Goal: Task Accomplishment & Management: Manage account settings

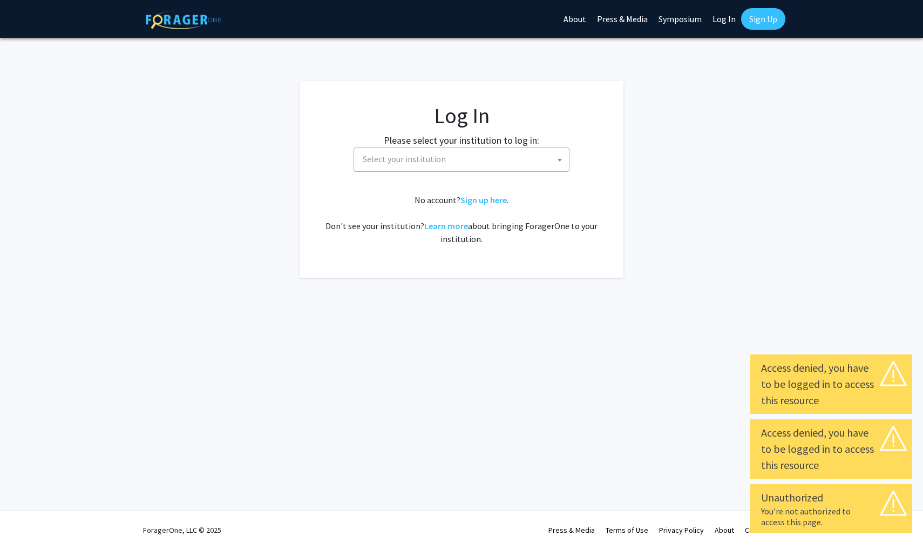
click at [484, 160] on span "Select your institution" at bounding box center [463, 159] width 211 height 22
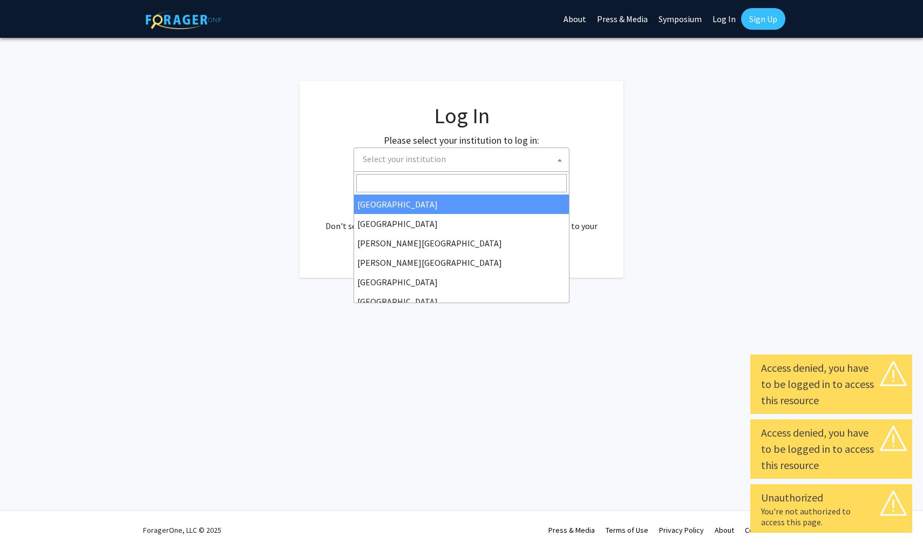
click at [484, 160] on span "Select your institution" at bounding box center [463, 159] width 211 height 22
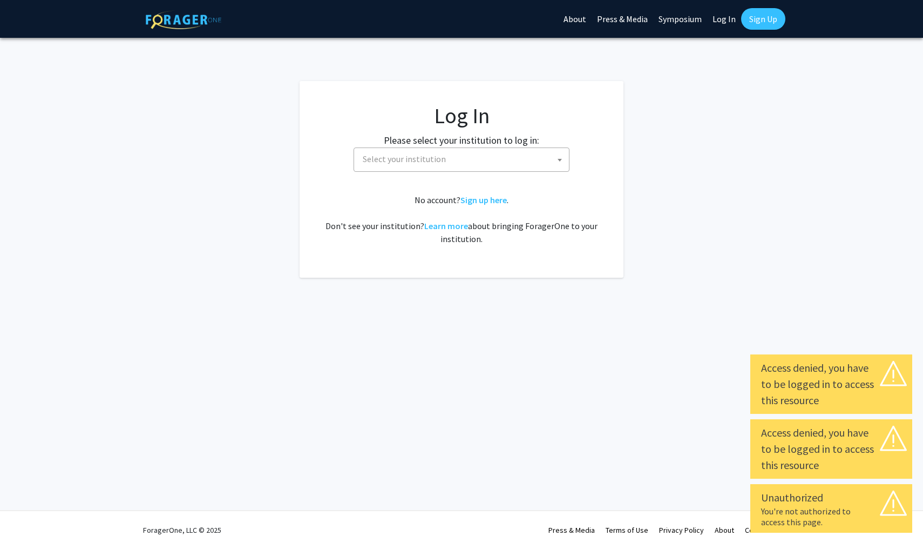
click at [716, 25] on link "Log In" at bounding box center [724, 19] width 34 height 38
select select "34"
click at [718, 23] on link "Log In" at bounding box center [724, 19] width 34 height 38
click at [723, 19] on link "Log In" at bounding box center [724, 19] width 34 height 38
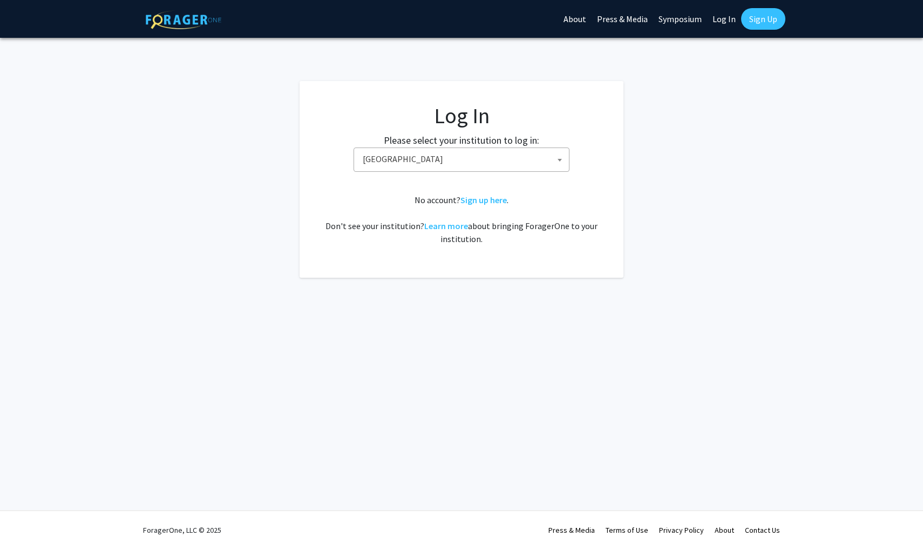
click at [721, 17] on link "Log In" at bounding box center [724, 19] width 34 height 38
click at [430, 140] on label "Please select your institution to log in:" at bounding box center [461, 140] width 155 height 15
click at [438, 164] on span "Baylor University" at bounding box center [463, 159] width 211 height 22
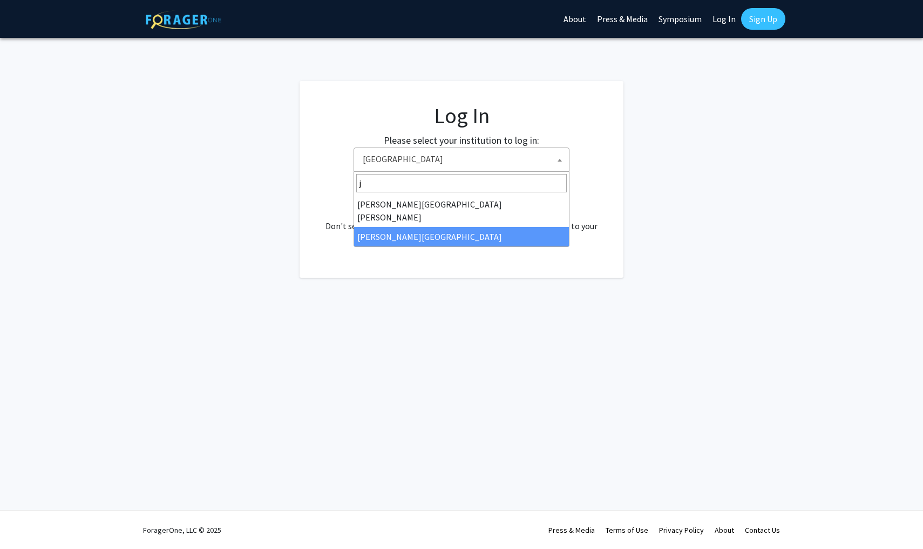
type input "j"
select select "24"
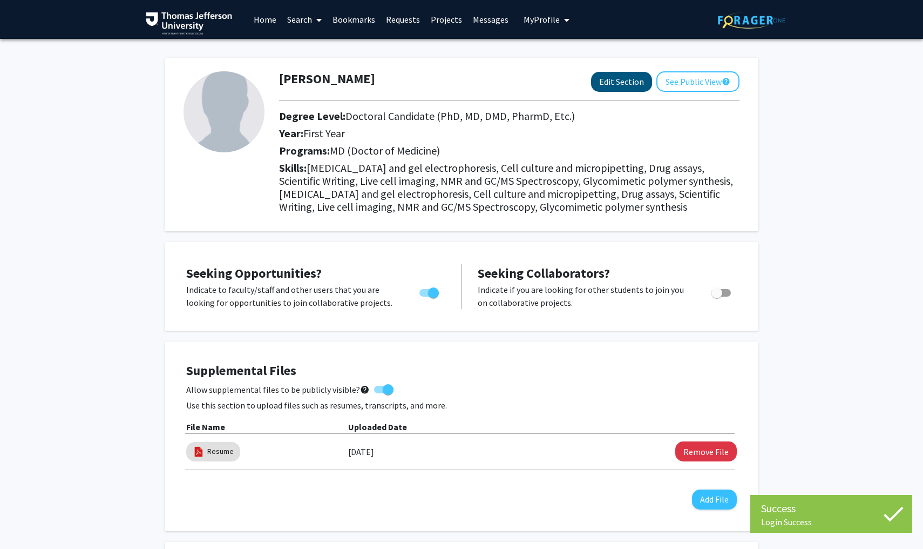
click at [605, 86] on button "Edit Section" at bounding box center [621, 82] width 61 height 20
select select "first_year"
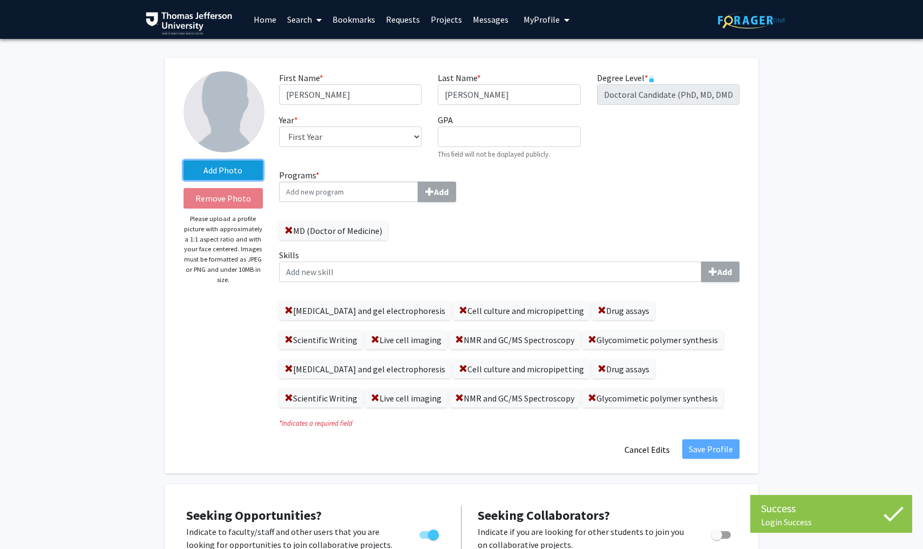
click at [225, 168] on label "Add Photo" at bounding box center [223, 169] width 79 height 19
click at [0, 0] on input "Add Photo" at bounding box center [0, 0] width 0 height 0
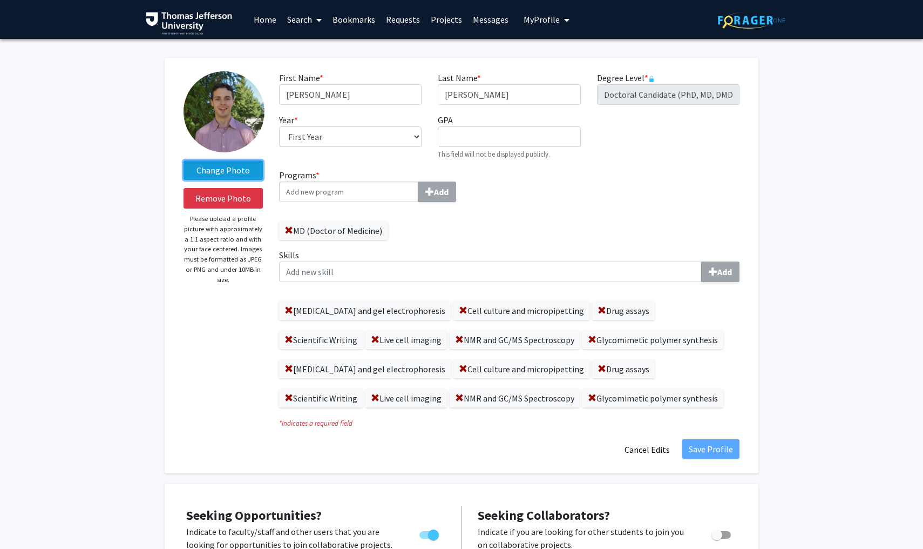
click at [221, 179] on label "Change Photo" at bounding box center [223, 169] width 79 height 19
click at [0, 0] on input "Change Photo" at bounding box center [0, 0] width 0 height 0
click at [231, 200] on button "Remove Photo" at bounding box center [223, 198] width 79 height 21
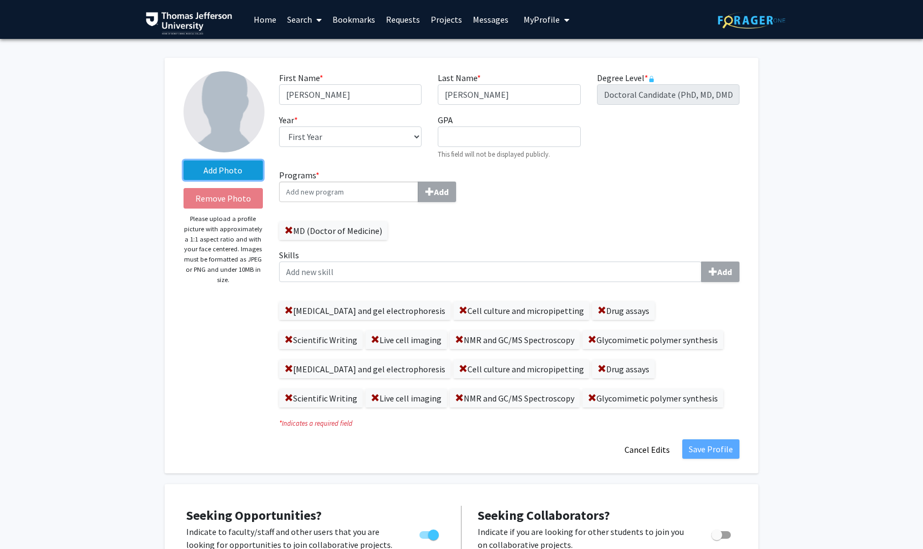
click at [229, 167] on label "Add Photo" at bounding box center [223, 169] width 79 height 19
click at [0, 0] on input "Add Photo" at bounding box center [0, 0] width 0 height 0
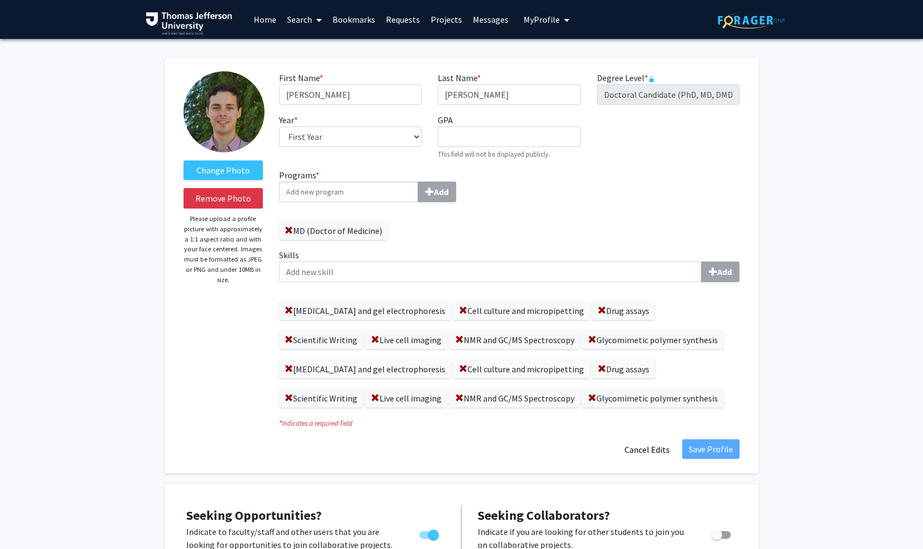
click at [242, 131] on img at bounding box center [224, 111] width 81 height 81
click at [166, 179] on div "Change Photo Remove Photo Please upload a profile picture with approximately a …" at bounding box center [462, 265] width 594 height 415
click at [539, 29] on button "My Profile" at bounding box center [546, 19] width 52 height 39
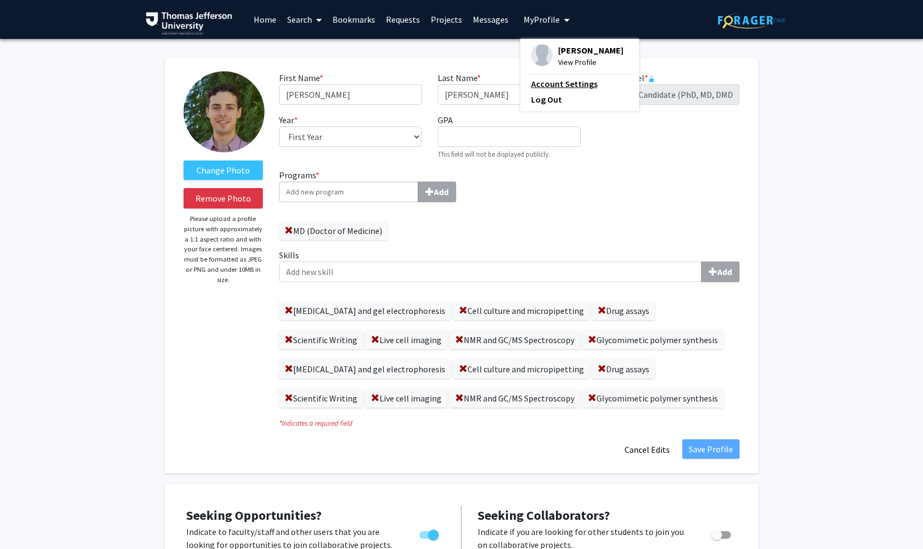
click at [557, 90] on link "Account Settings" at bounding box center [579, 83] width 97 height 13
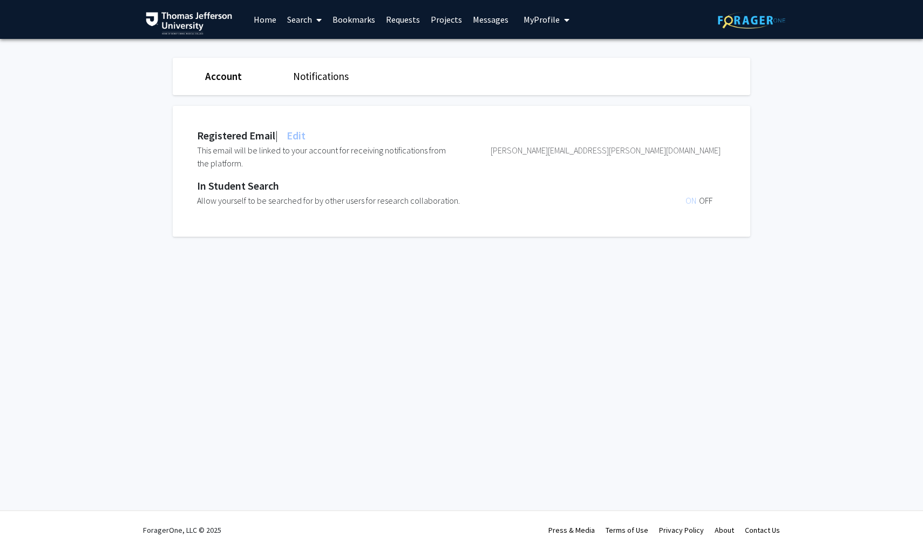
click at [318, 77] on link "Notifications" at bounding box center [321, 76] width 56 height 13
click at [544, 15] on span "My Profile" at bounding box center [542, 19] width 36 height 11
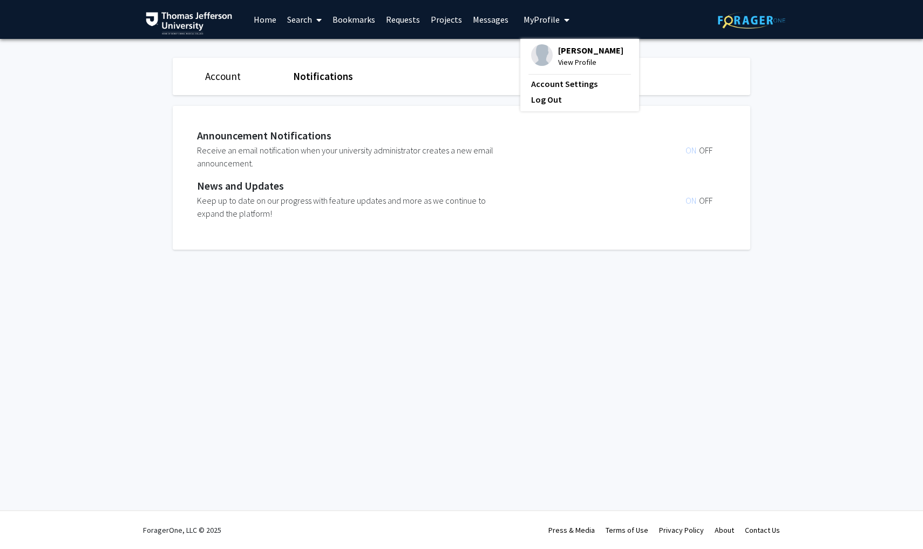
click at [558, 52] on span "[PERSON_NAME]" at bounding box center [590, 50] width 65 height 12
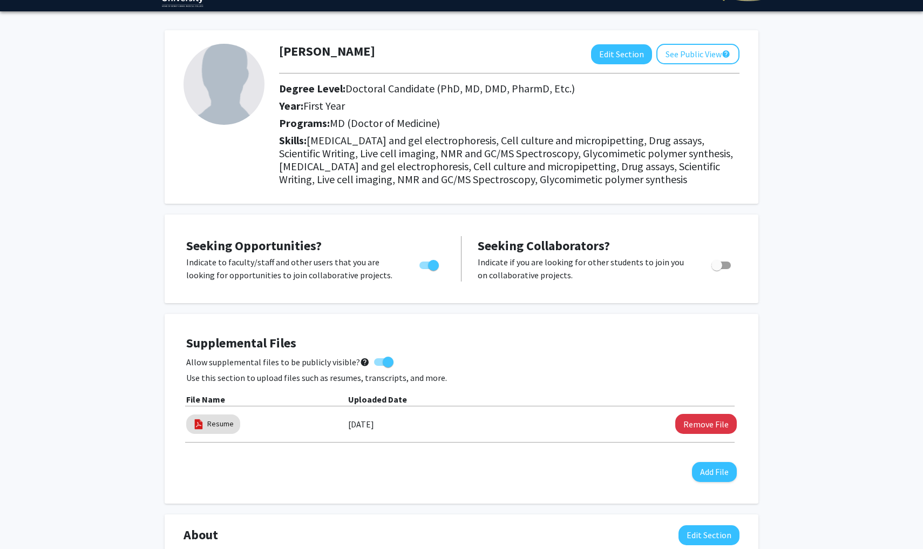
scroll to position [28, 0]
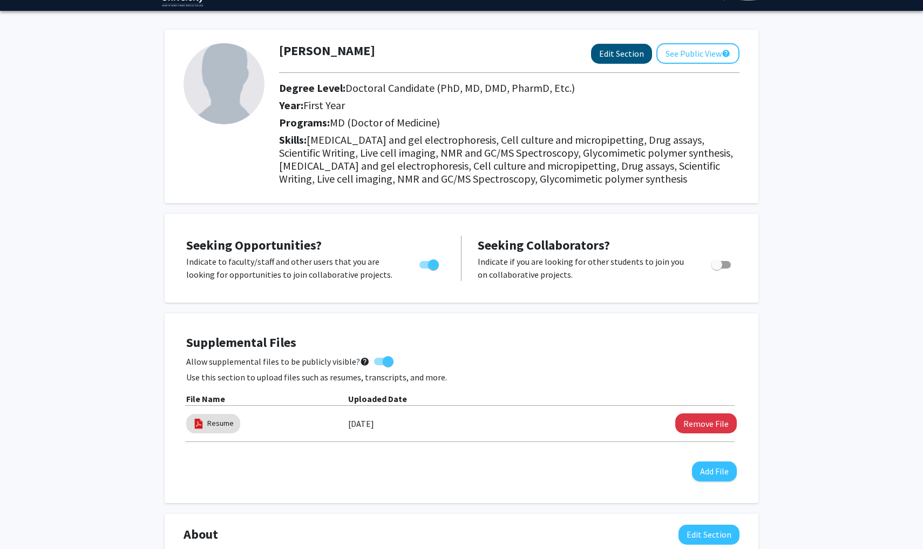
click at [613, 58] on button "Edit Section" at bounding box center [621, 54] width 61 height 20
select select "first_year"
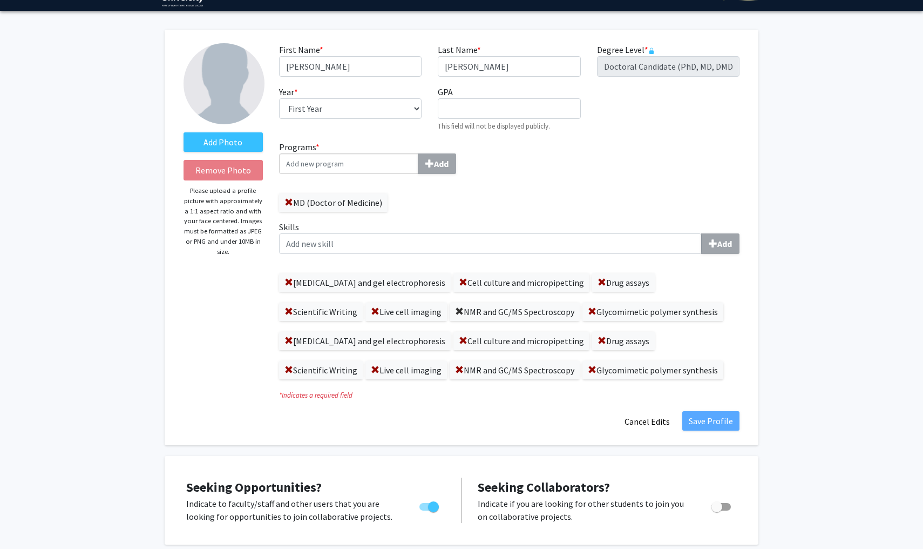
click at [455, 312] on span at bounding box center [459, 311] width 9 height 9
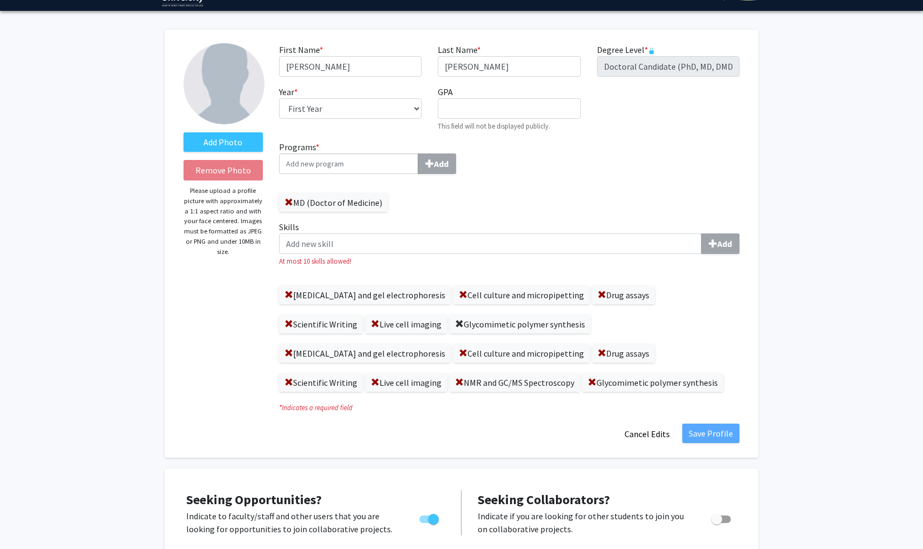
click at [455, 322] on span at bounding box center [459, 324] width 9 height 9
click at [371, 323] on span at bounding box center [375, 324] width 9 height 9
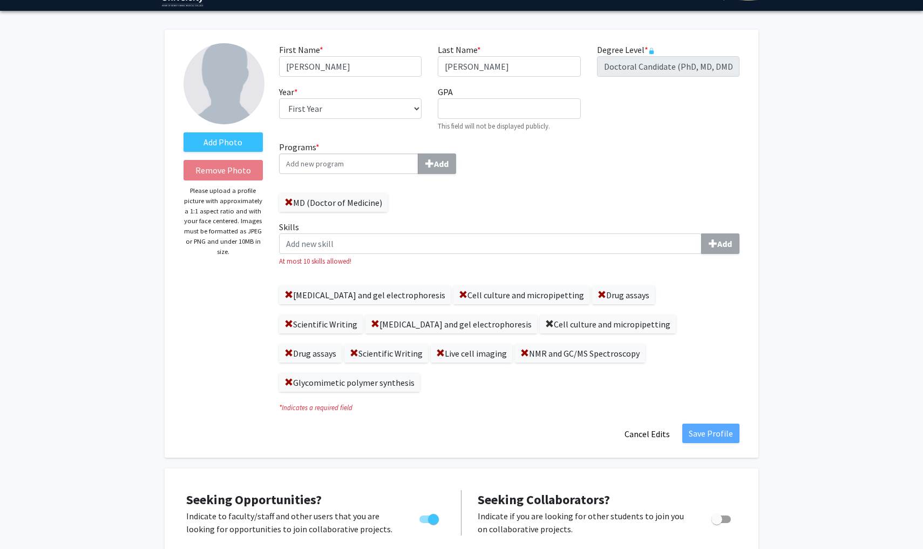
click at [545, 322] on span at bounding box center [549, 324] width 9 height 9
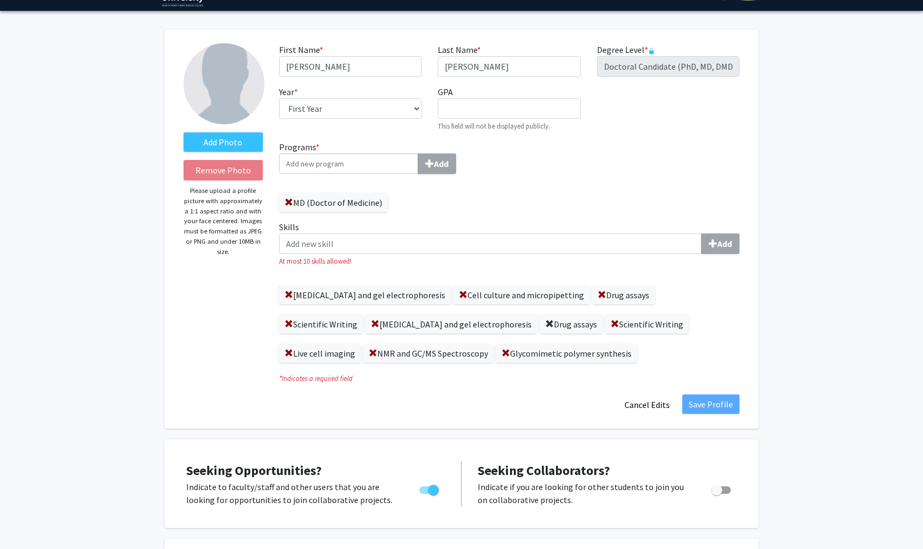
click at [545, 322] on span at bounding box center [549, 324] width 9 height 9
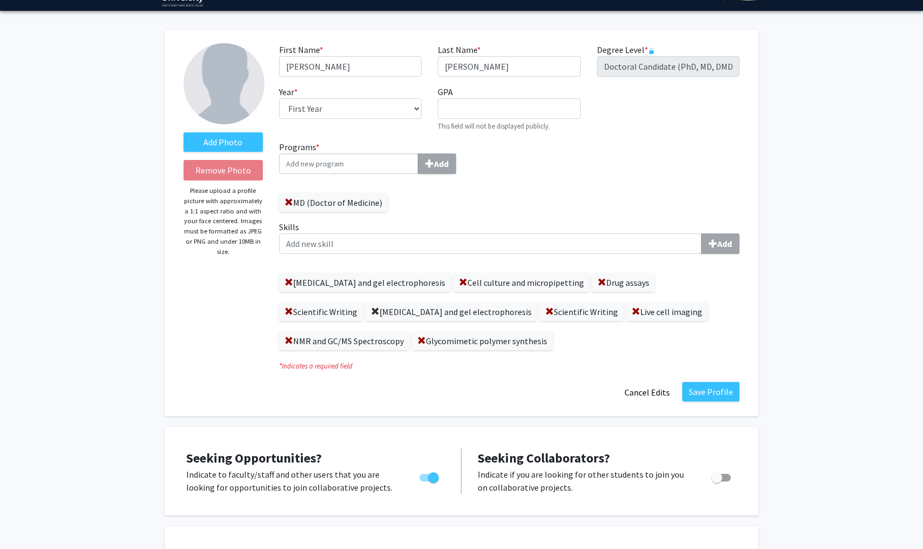
click at [371, 312] on span at bounding box center [375, 311] width 9 height 9
click at [646, 382] on button "Cancel Edits" at bounding box center [647, 392] width 59 height 21
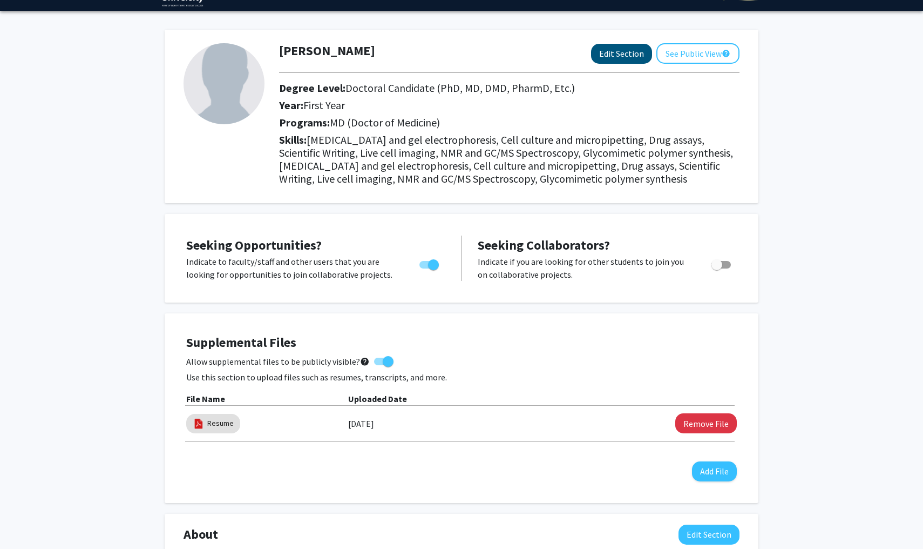
click at [601, 49] on button "Edit Section" at bounding box center [621, 54] width 61 height 20
select select "first_year"
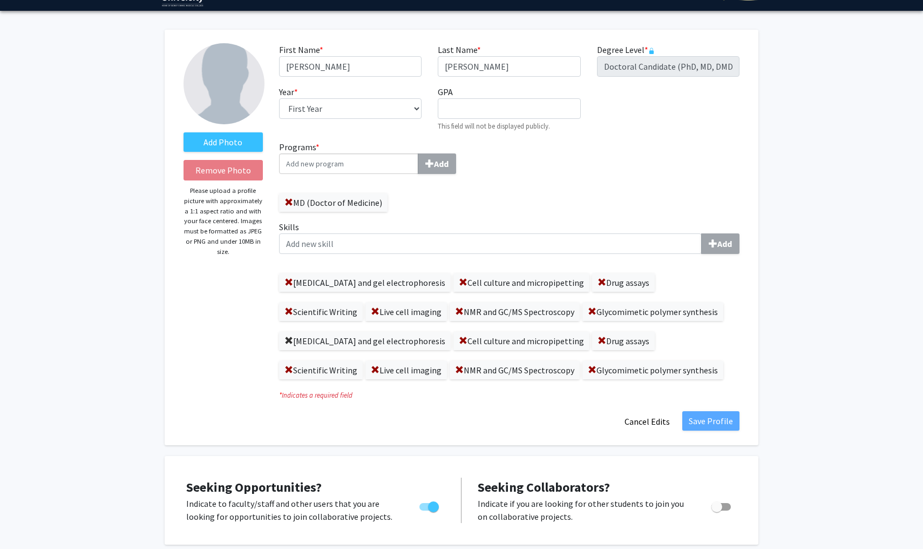
click at [285, 340] on span at bounding box center [289, 340] width 9 height 9
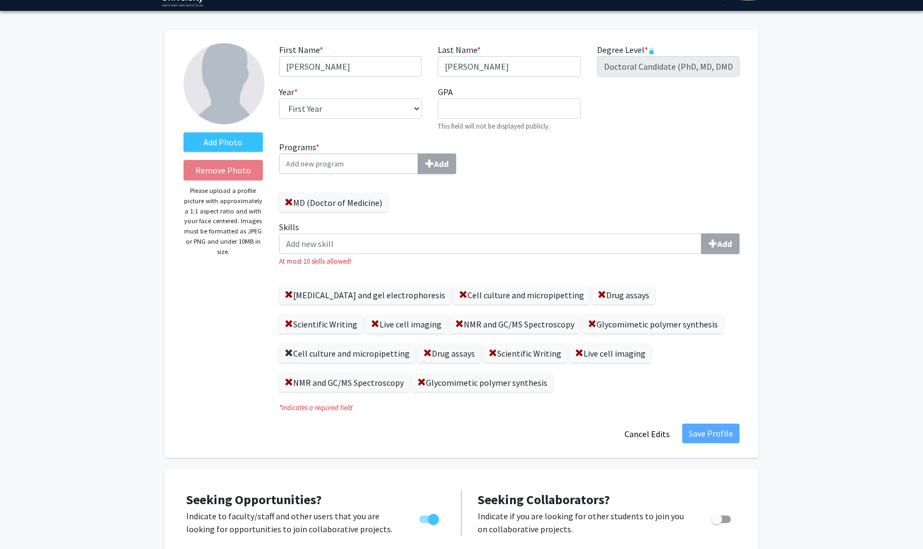
click at [287, 353] on span at bounding box center [289, 353] width 9 height 9
click at [293, 349] on span at bounding box center [289, 353] width 9 height 9
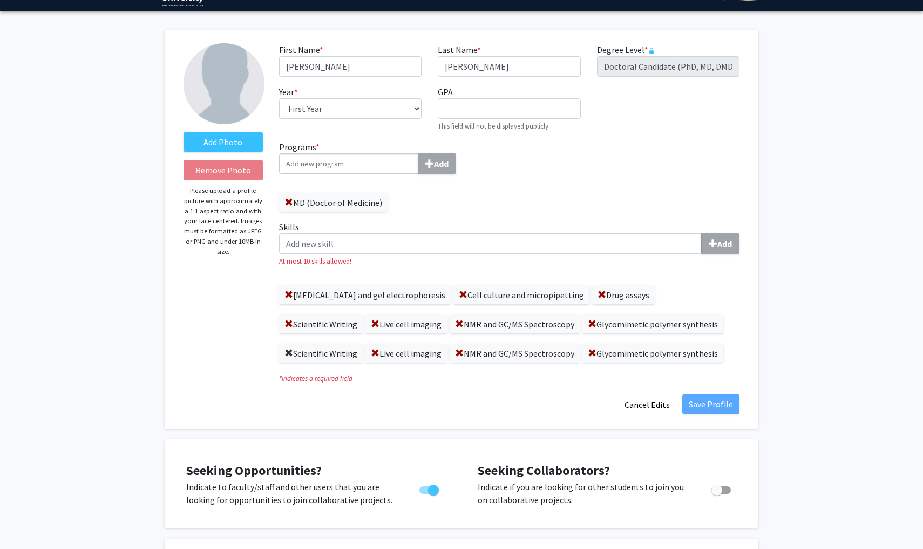
click at [293, 349] on span at bounding box center [289, 353] width 9 height 9
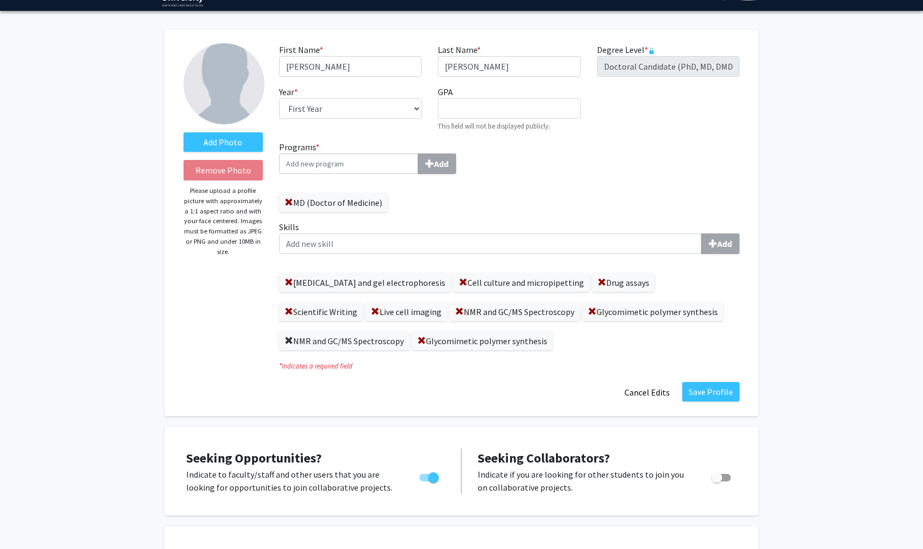
click at [285, 341] on span at bounding box center [289, 340] width 9 height 9
click at [285, 342] on span at bounding box center [289, 340] width 9 height 9
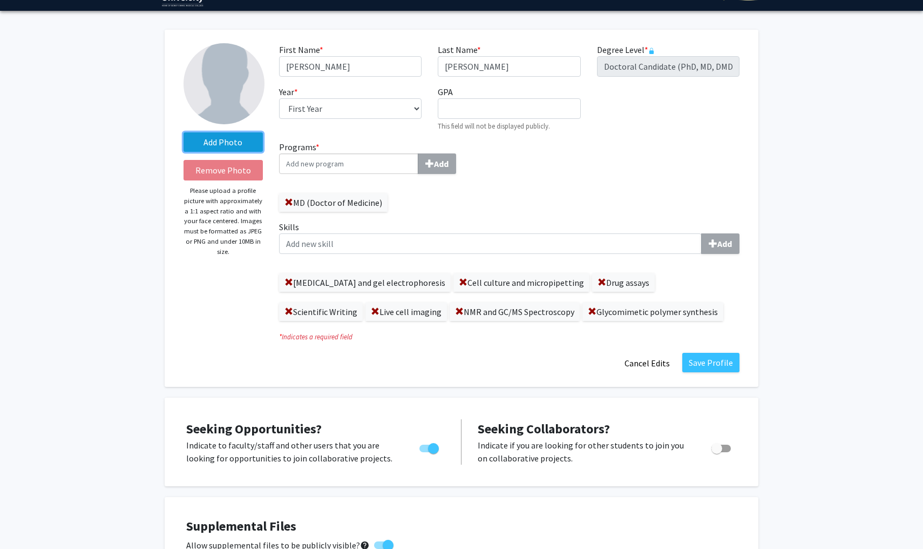
click at [236, 139] on label "Add Photo" at bounding box center [223, 141] width 79 height 19
click at [0, 0] on input "Add Photo" at bounding box center [0, 0] width 0 height 0
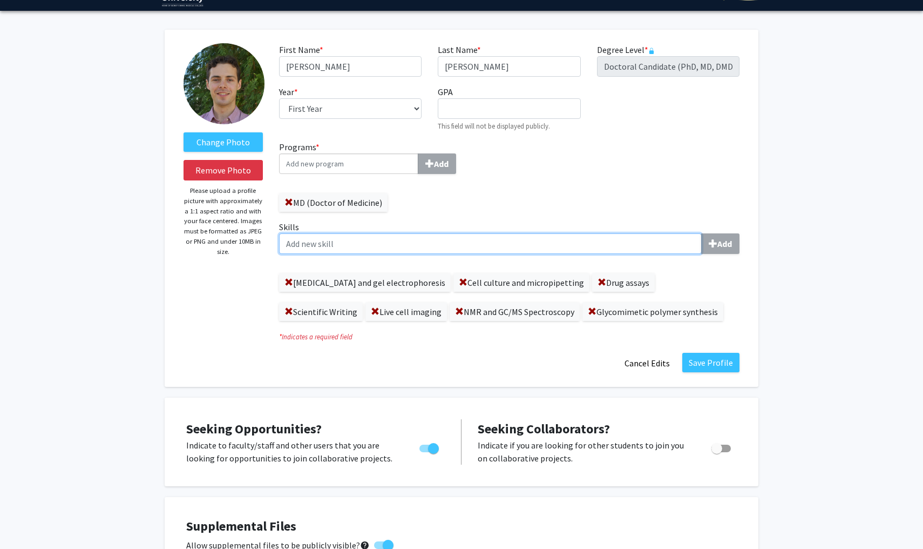
click at [489, 249] on input "Skills Add" at bounding box center [490, 243] width 423 height 21
type input "Experiment Design"
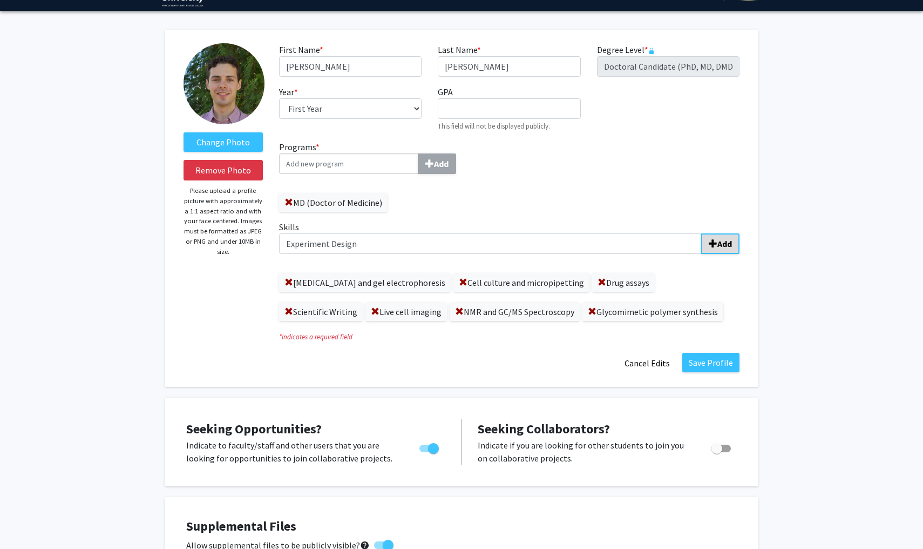
click at [713, 245] on span "submit" at bounding box center [713, 243] width 9 height 9
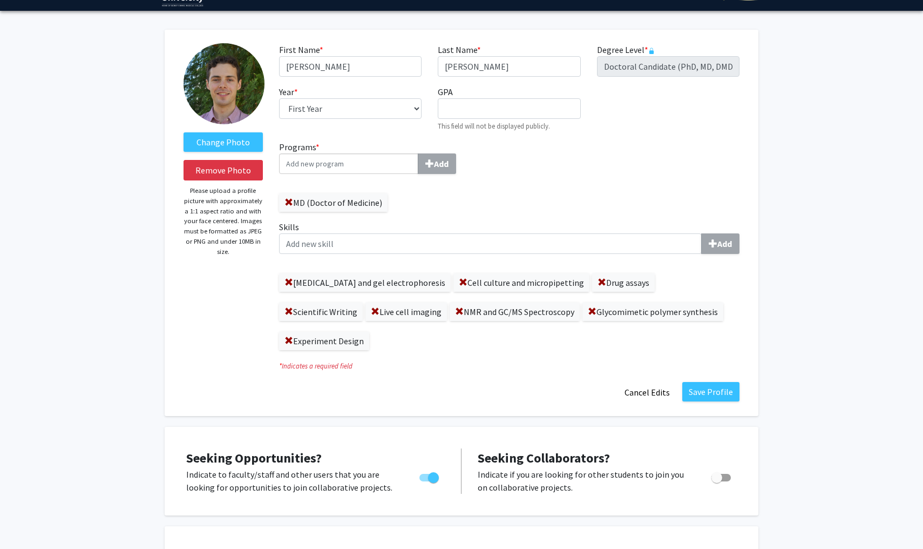
click at [505, 234] on label "Skills Add" at bounding box center [509, 236] width 461 height 33
click at [505, 234] on input "Skills Add" at bounding box center [490, 243] width 423 height 21
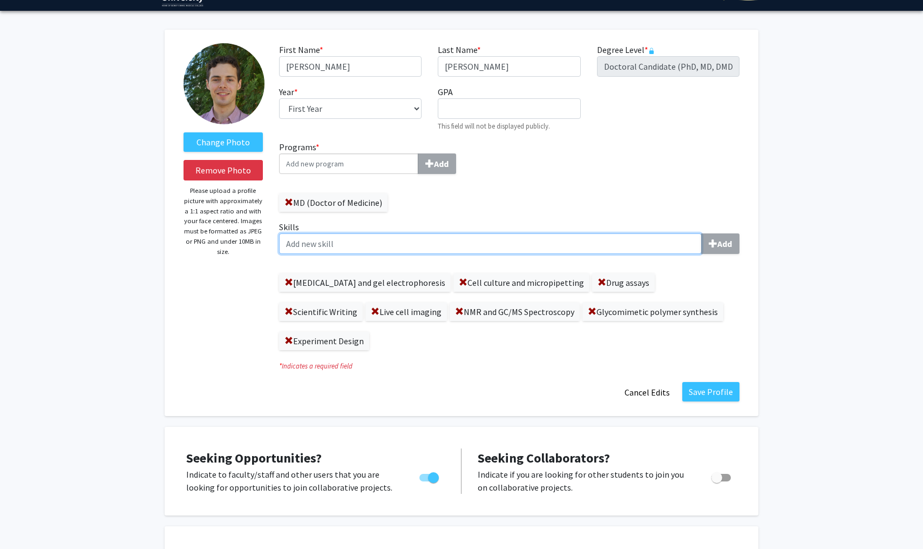
click at [505, 243] on input "Skills Add" at bounding box center [490, 243] width 423 height 21
type input "Incucyte"
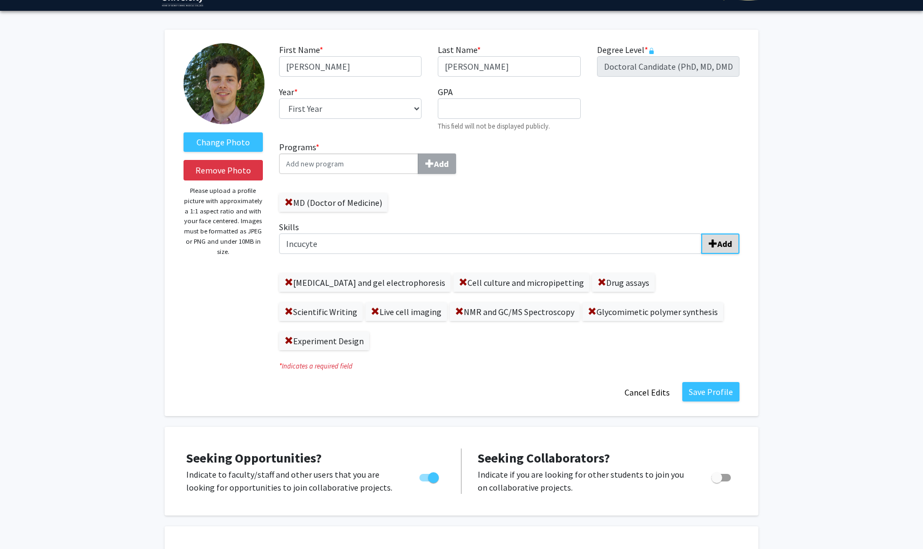
click at [723, 247] on b "Add" at bounding box center [724, 243] width 15 height 11
click at [377, 341] on span at bounding box center [381, 340] width 9 height 9
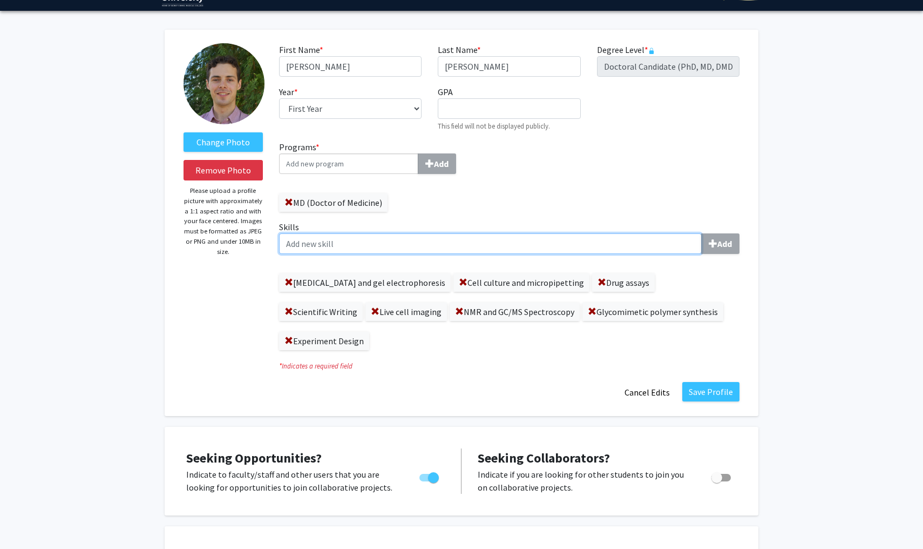
click at [314, 253] on input "Skills Add" at bounding box center [490, 243] width 423 height 21
type input "Incucyte imaging"
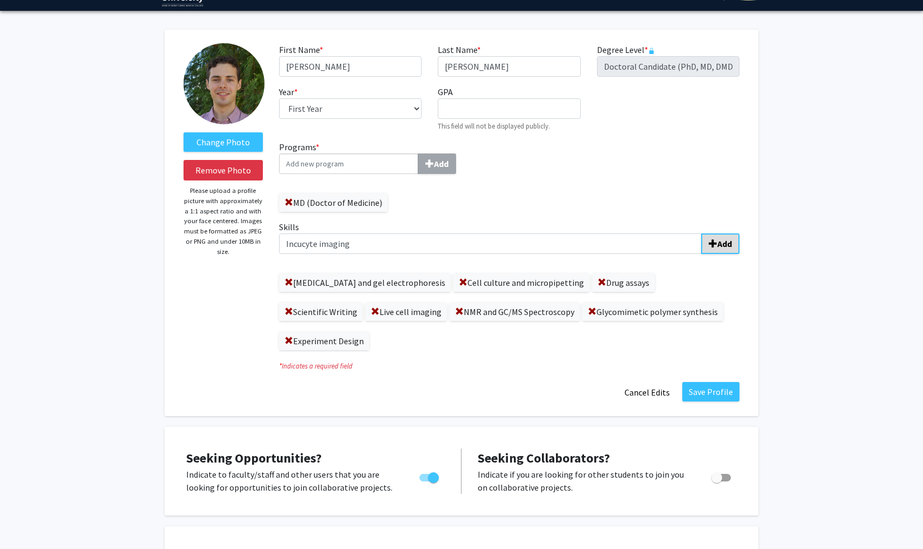
click at [720, 240] on b "Add" at bounding box center [724, 243] width 15 height 11
click at [365, 310] on label "Live cell imaging" at bounding box center [406, 311] width 82 height 18
click at [371, 314] on span at bounding box center [375, 311] width 9 height 9
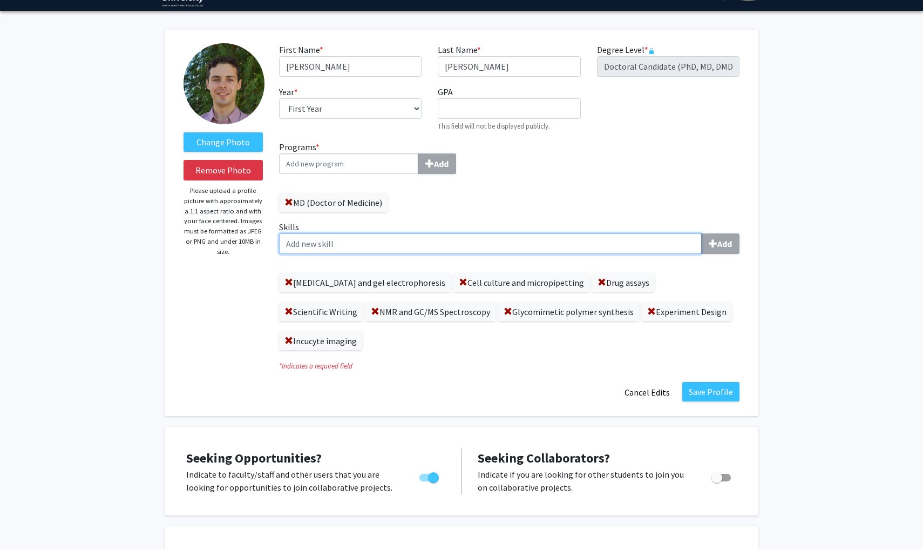
click at [395, 254] on input "Skills Add" at bounding box center [490, 243] width 423 height 21
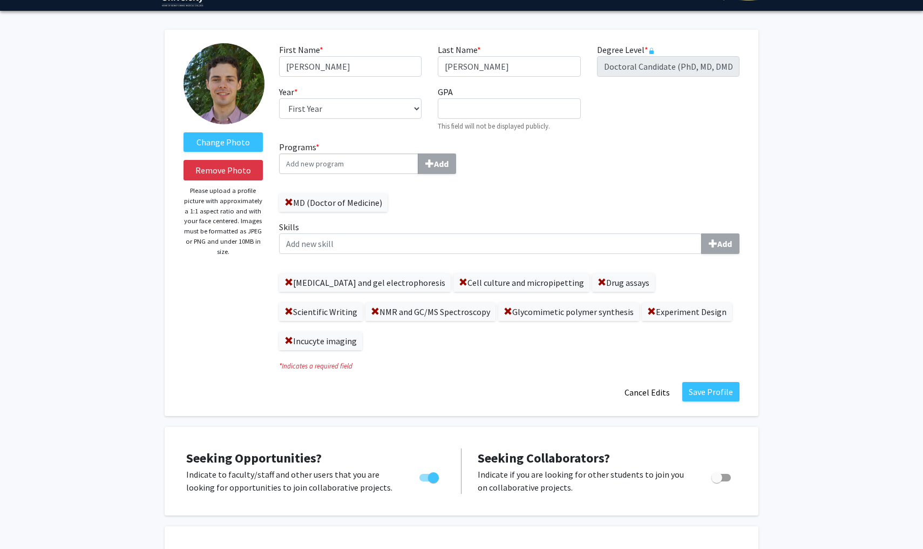
click at [182, 313] on div "Change Photo Remove Photo Please upload a profile picture with approximately a …" at bounding box center [223, 222] width 96 height 359
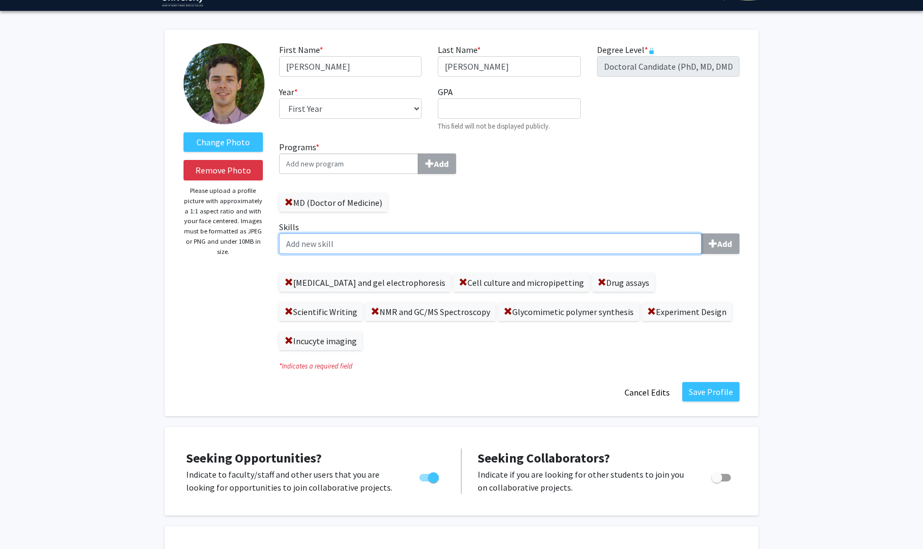
click at [343, 245] on input "Skills Add" at bounding box center [490, 243] width 423 height 21
type input "MTS Assays"
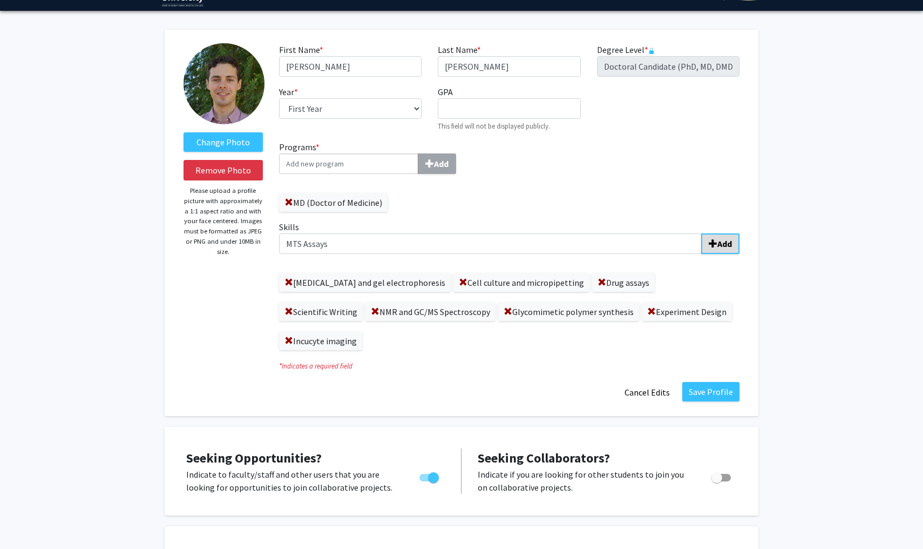
click at [716, 236] on button "Add" at bounding box center [720, 243] width 38 height 21
click at [716, 398] on button "Save Profile" at bounding box center [710, 391] width 57 height 19
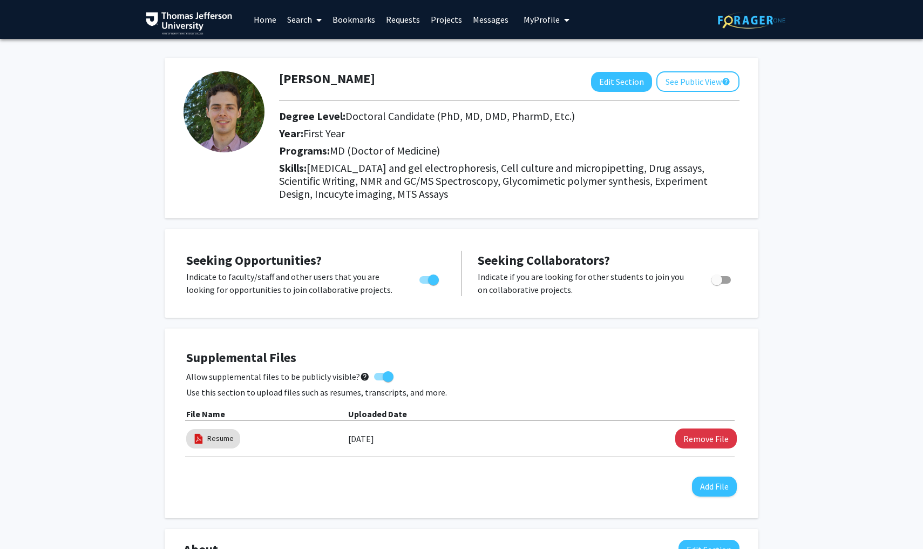
scroll to position [0, 0]
